Goal: Transaction & Acquisition: Purchase product/service

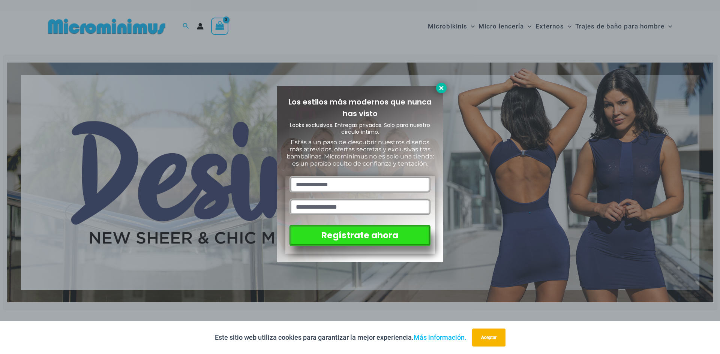
click at [444, 90] on icon at bounding box center [441, 88] width 7 height 7
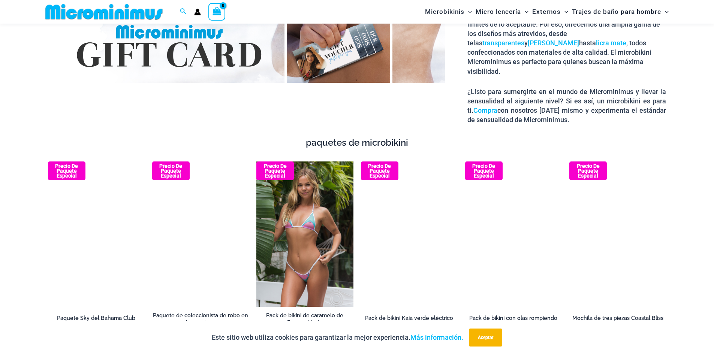
scroll to position [1343, 0]
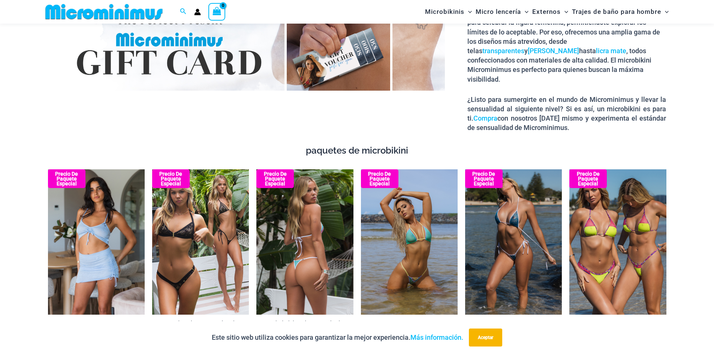
click at [295, 229] on img at bounding box center [305, 243] width 97 height 146
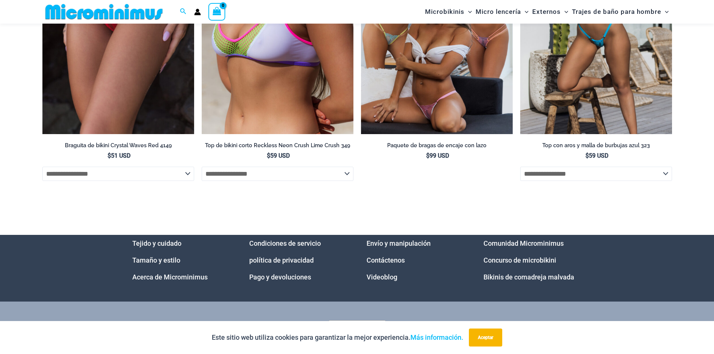
scroll to position [2585, 0]
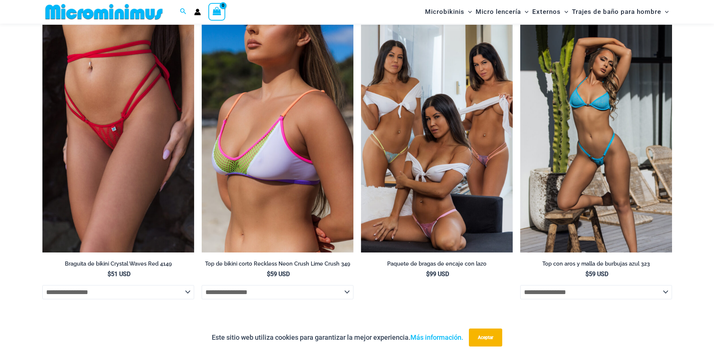
click at [623, 182] on img at bounding box center [597, 139] width 152 height 228
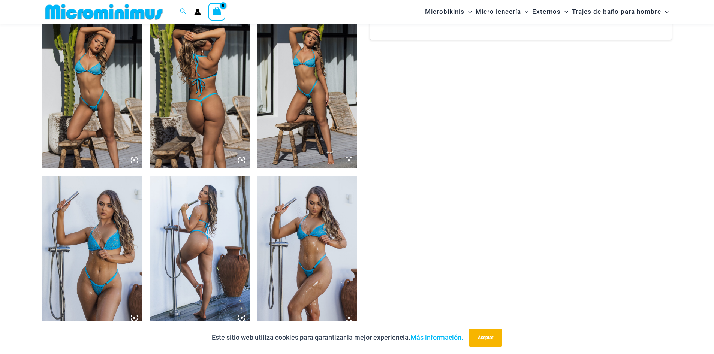
scroll to position [518, 0]
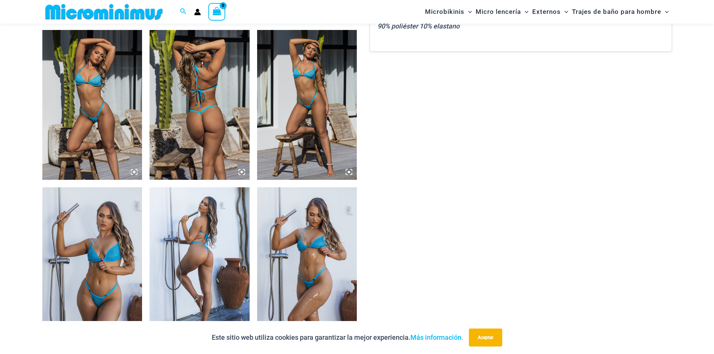
click at [243, 171] on icon at bounding box center [242, 172] width 7 height 7
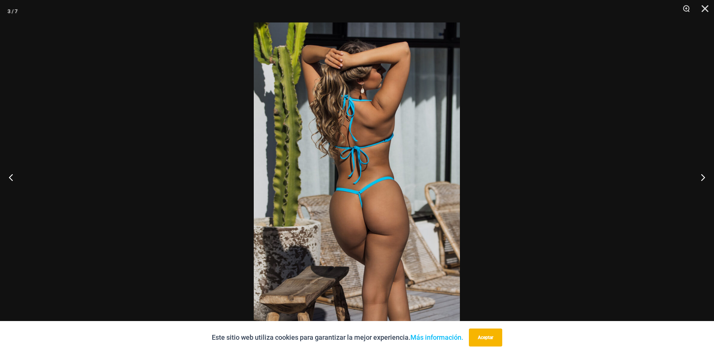
click at [397, 193] on img at bounding box center [357, 177] width 206 height 309
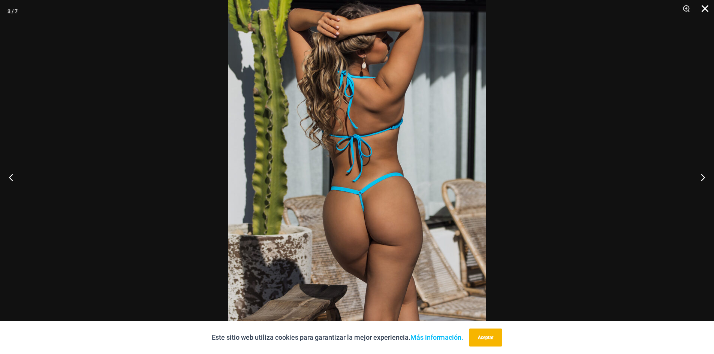
click at [707, 5] on button "Cerca" at bounding box center [702, 11] width 19 height 23
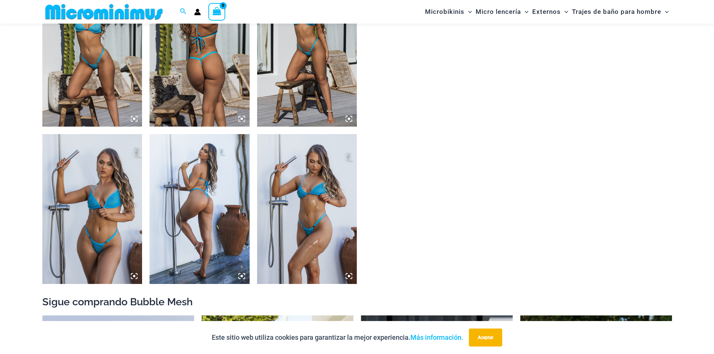
scroll to position [593, 0]
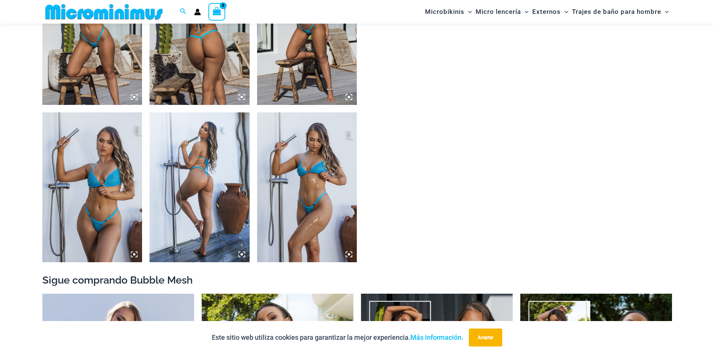
click at [245, 254] on icon at bounding box center [242, 254] width 7 height 7
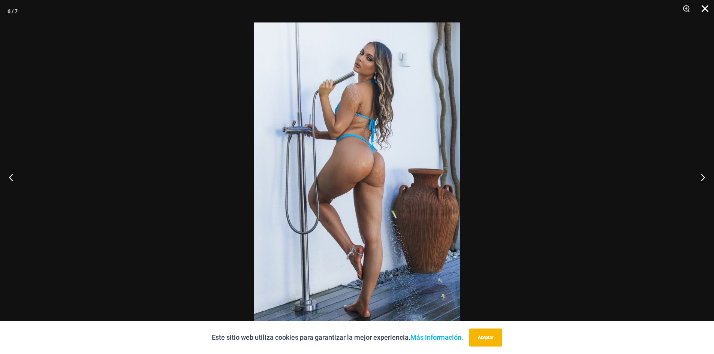
click at [704, 9] on button "Cerca" at bounding box center [702, 11] width 19 height 23
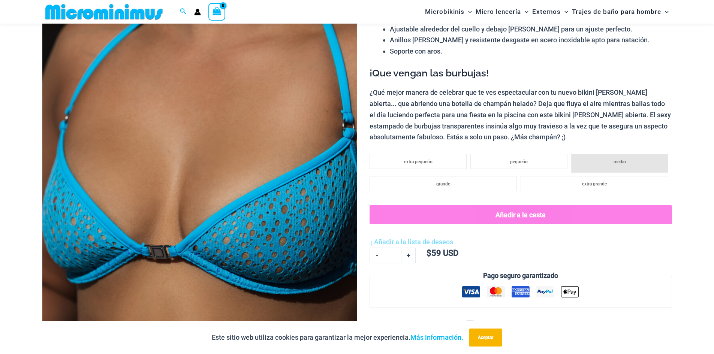
scroll to position [31, 0]
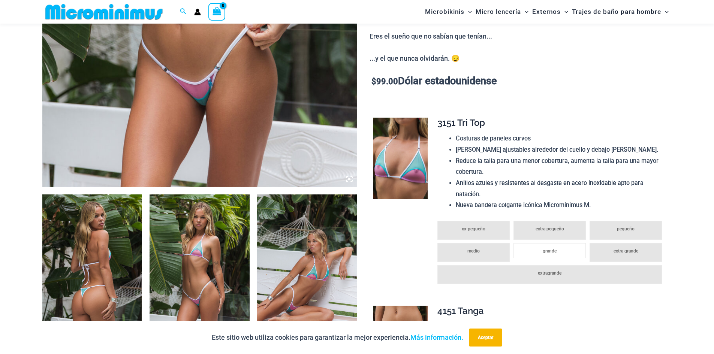
scroll to position [536, 0]
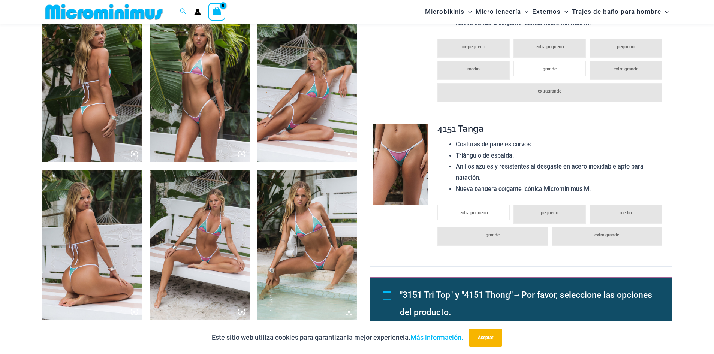
click at [134, 153] on icon at bounding box center [134, 154] width 7 height 7
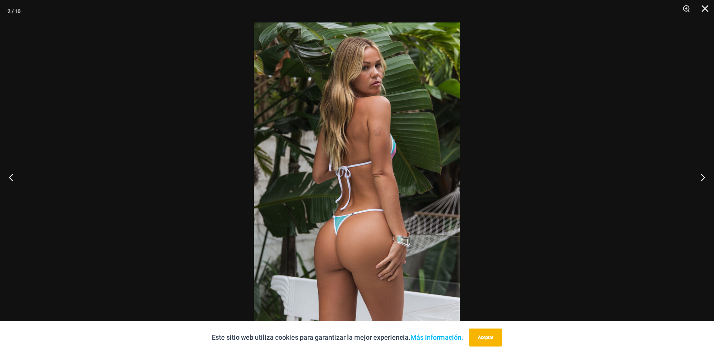
click at [367, 178] on img at bounding box center [357, 177] width 206 height 309
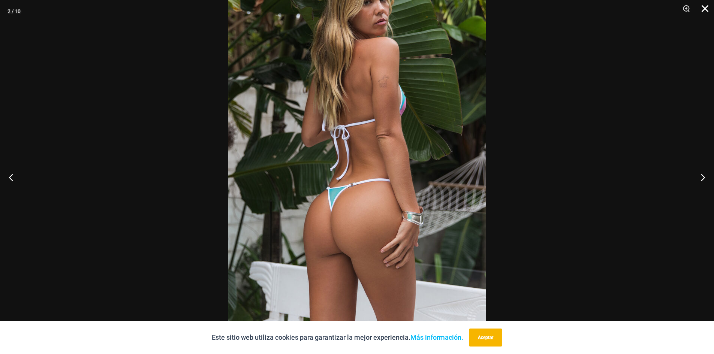
click at [707, 8] on button "Cerca" at bounding box center [702, 11] width 19 height 23
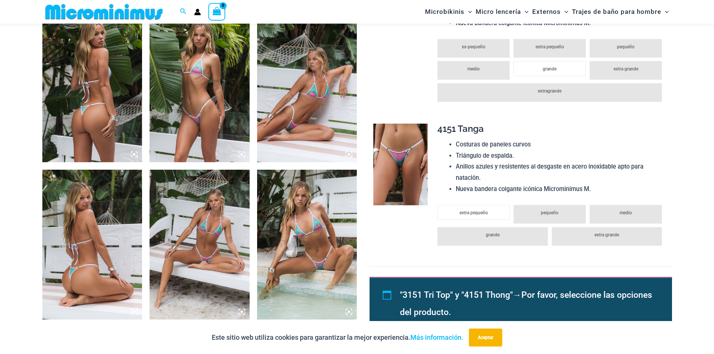
click at [319, 258] on img at bounding box center [307, 245] width 100 height 150
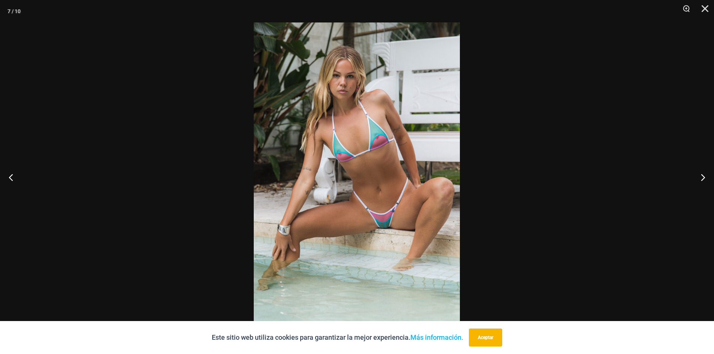
click at [382, 200] on img at bounding box center [357, 177] width 206 height 309
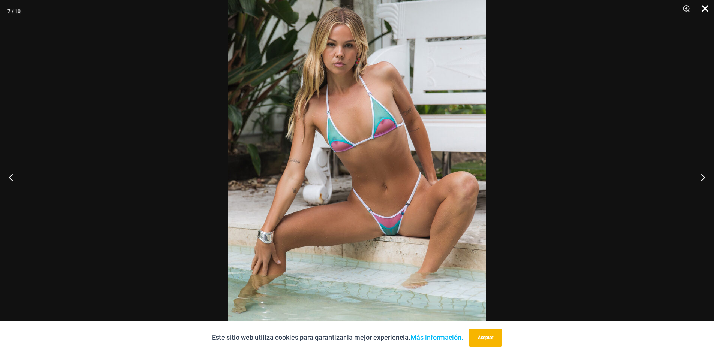
click at [706, 4] on button "Cerca" at bounding box center [702, 11] width 19 height 23
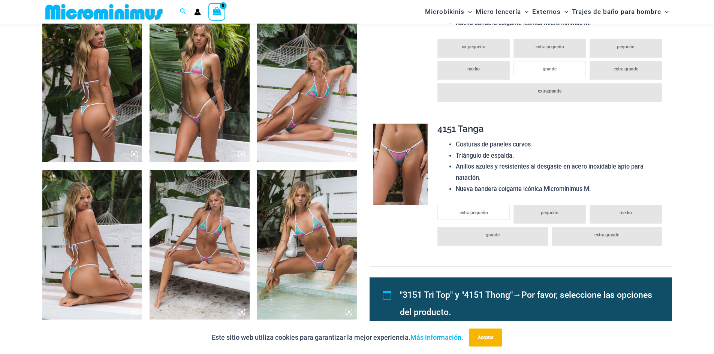
click at [131, 312] on img at bounding box center [92, 245] width 100 height 150
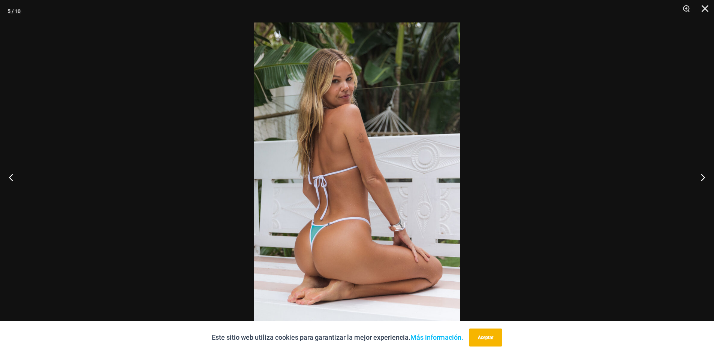
click at [337, 231] on img at bounding box center [357, 177] width 206 height 309
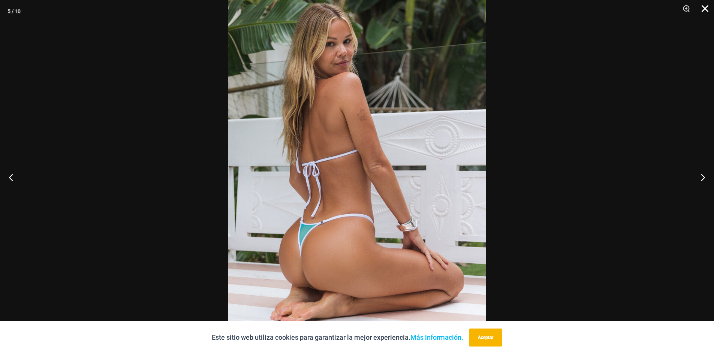
click at [709, 6] on button "Cerca" at bounding box center [702, 11] width 19 height 23
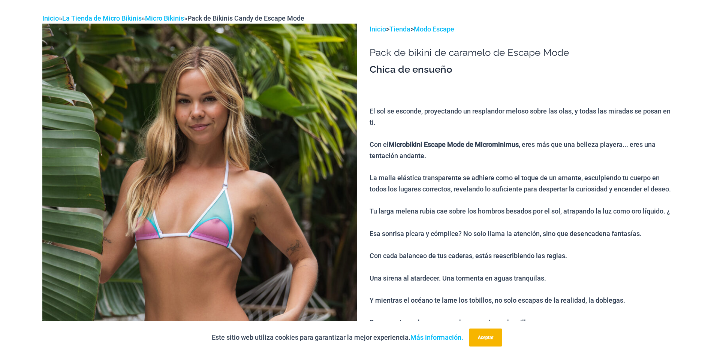
scroll to position [0, 0]
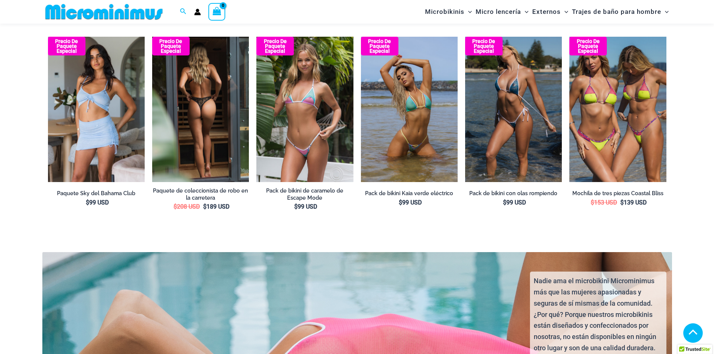
scroll to position [1343, 0]
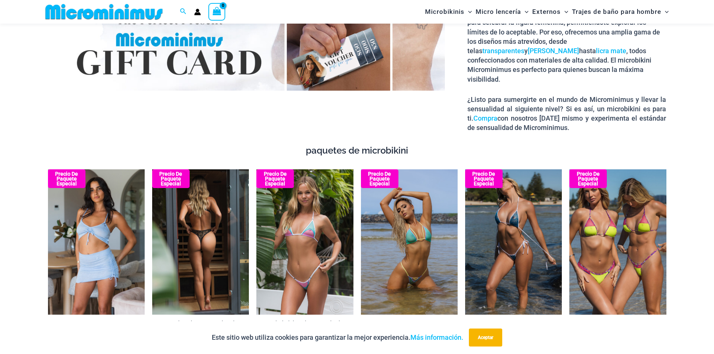
click at [215, 146] on h4 "paquetes de microbikini" at bounding box center [357, 151] width 619 height 11
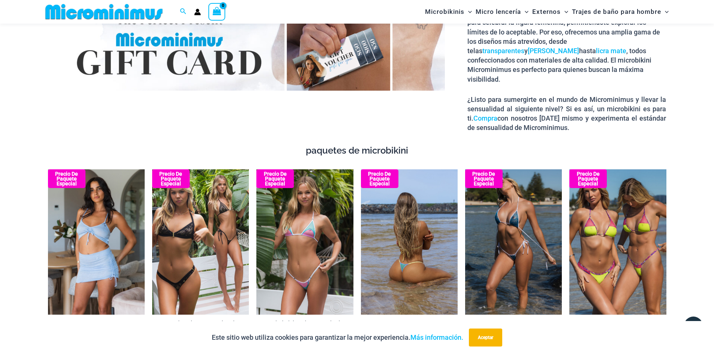
click at [398, 233] on img at bounding box center [409, 242] width 97 height 145
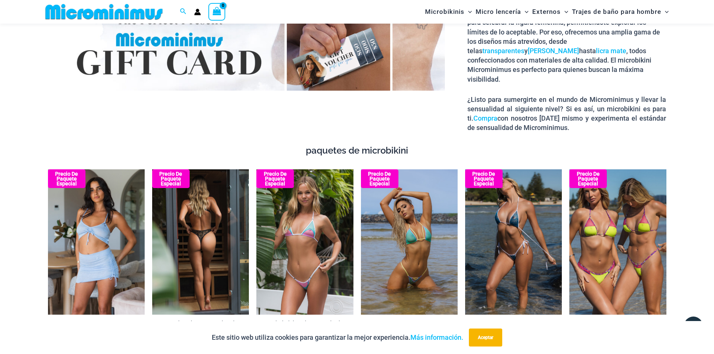
click at [212, 257] on img at bounding box center [200, 242] width 97 height 145
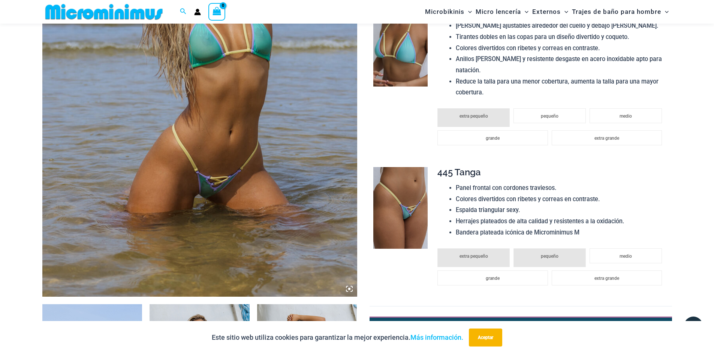
scroll to position [19, 0]
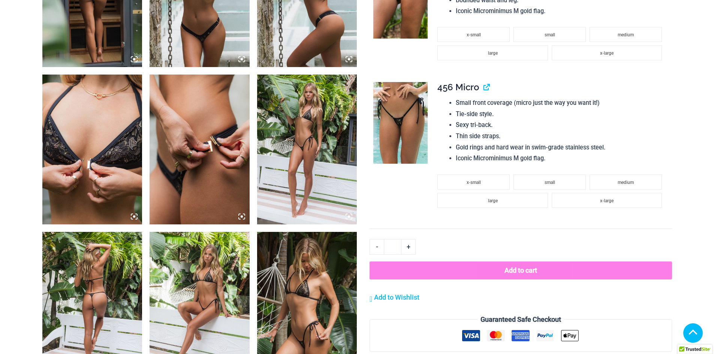
scroll to position [750, 0]
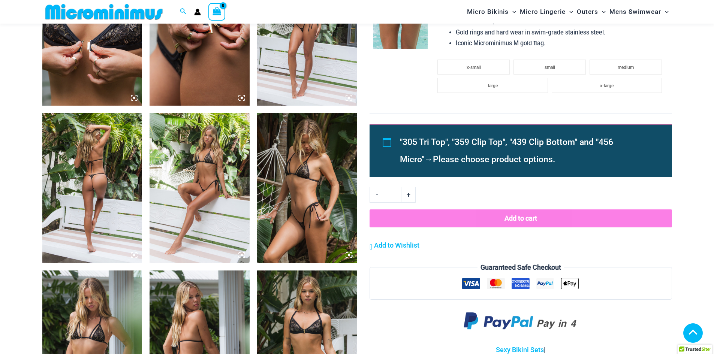
click at [134, 259] on icon at bounding box center [134, 255] width 7 height 7
click at [132, 259] on icon at bounding box center [134, 255] width 7 height 7
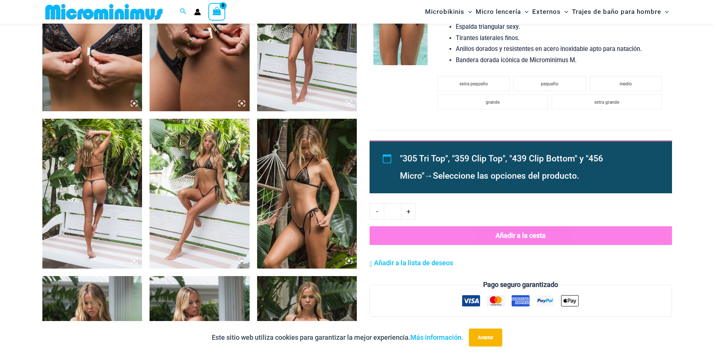
click at [136, 262] on icon at bounding box center [134, 261] width 7 height 7
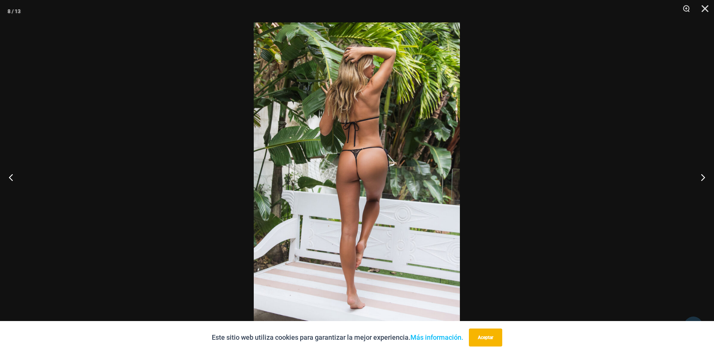
click at [336, 204] on img at bounding box center [357, 177] width 206 height 309
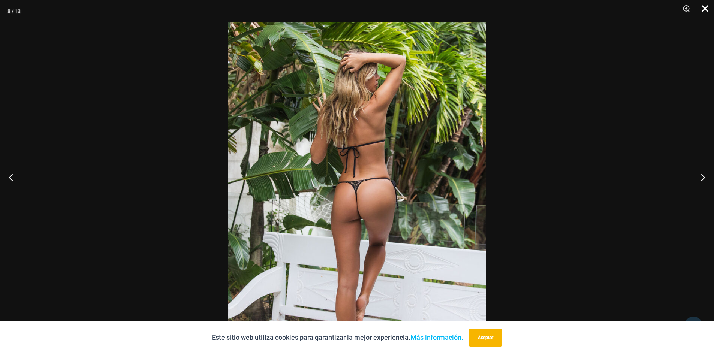
click at [710, 11] on button "Cerca" at bounding box center [702, 11] width 19 height 23
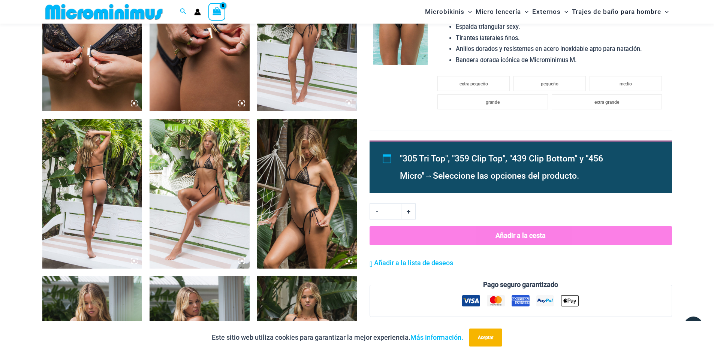
click at [245, 260] on icon at bounding box center [244, 259] width 2 height 2
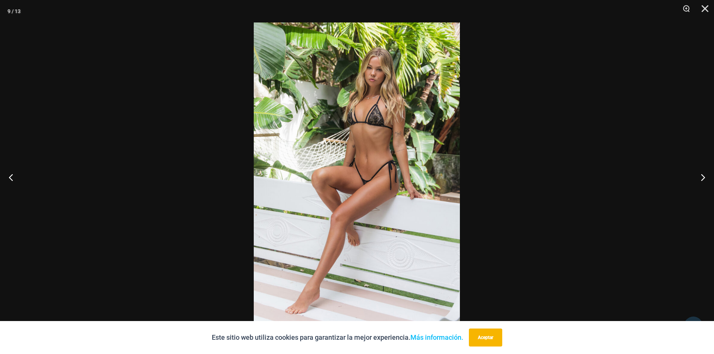
click at [361, 183] on img at bounding box center [357, 177] width 206 height 309
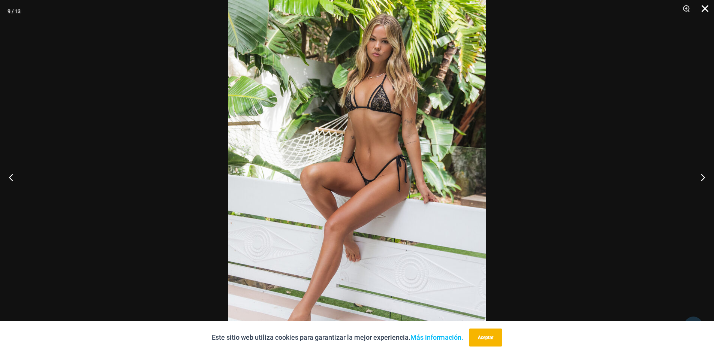
click at [704, 7] on button "Cerca" at bounding box center [702, 11] width 19 height 23
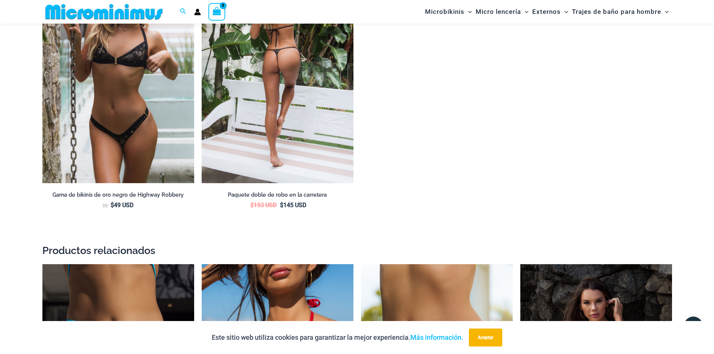
scroll to position [1307, 0]
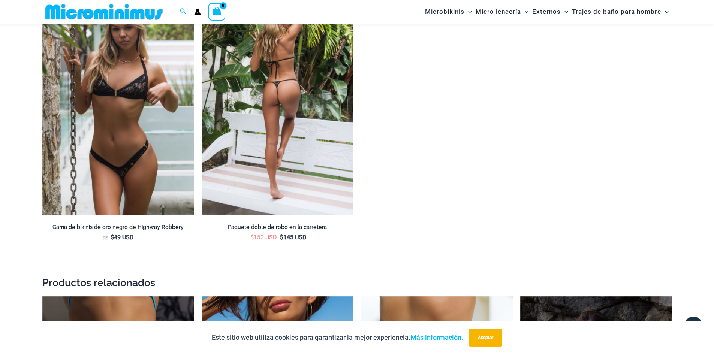
click at [293, 125] on img at bounding box center [278, 102] width 152 height 228
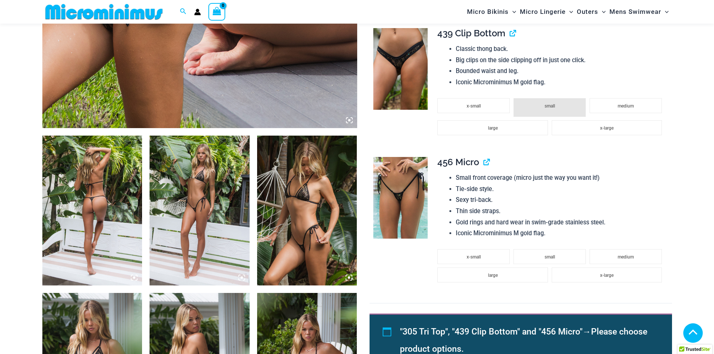
scroll to position [518, 0]
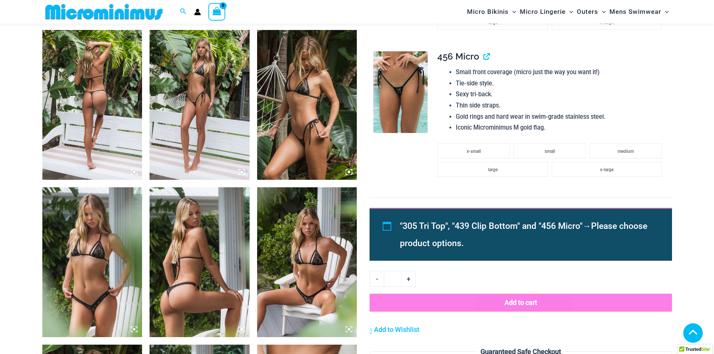
click at [134, 172] on icon at bounding box center [134, 172] width 2 height 2
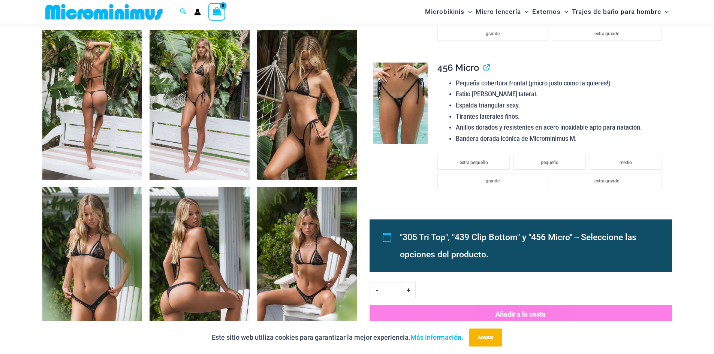
click at [134, 172] on icon at bounding box center [134, 172] width 2 height 2
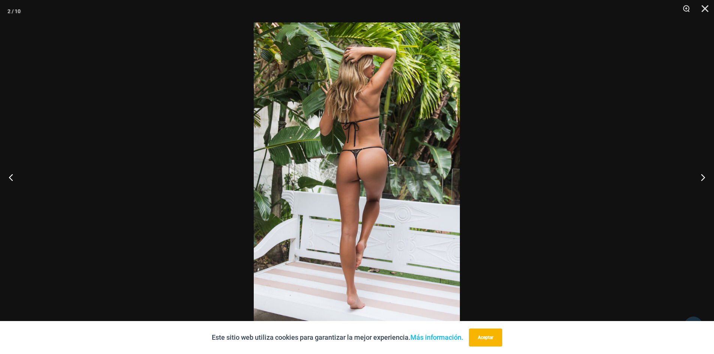
click at [351, 182] on img at bounding box center [357, 177] width 206 height 309
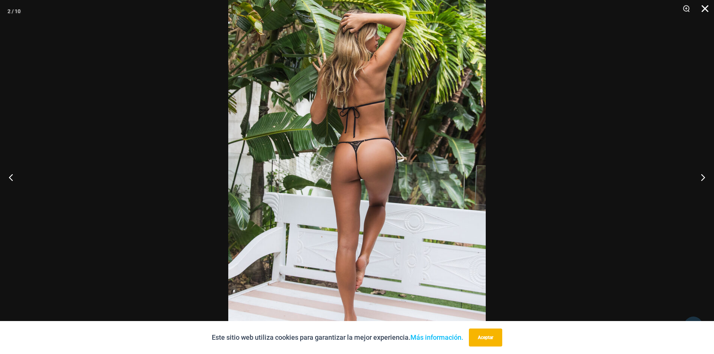
click at [704, 7] on button "Cerca" at bounding box center [702, 11] width 19 height 23
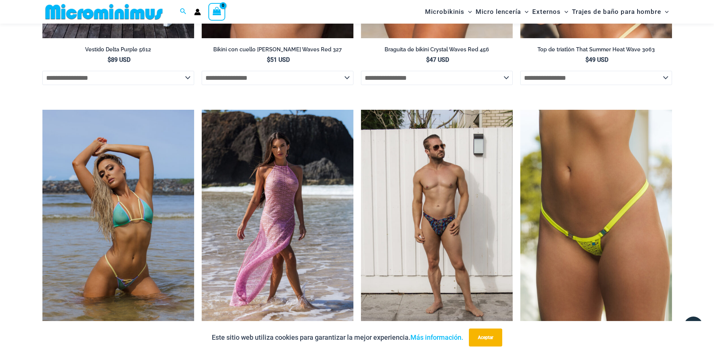
scroll to position [2468, 0]
